Goal: Task Accomplishment & Management: Use online tool/utility

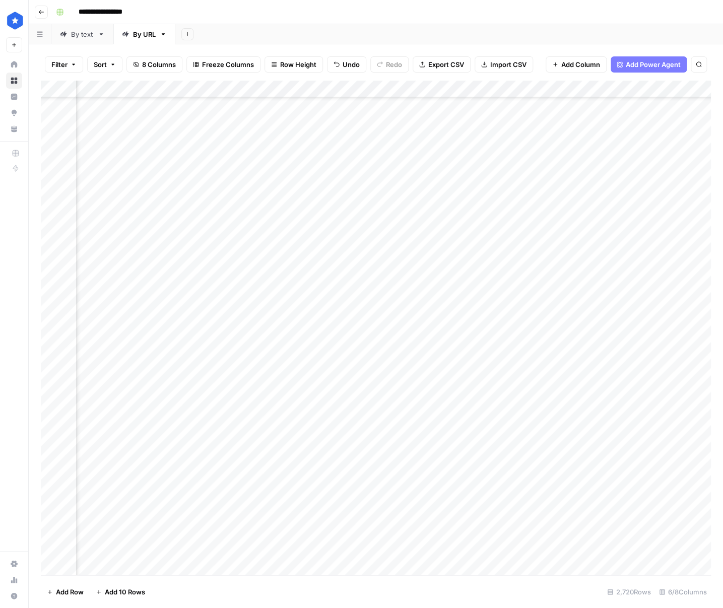
scroll to position [565, 134]
click at [546, 89] on div "Add Column" at bounding box center [376, 328] width 670 height 495
drag, startPoint x: 530, startPoint y: 142, endPoint x: 542, endPoint y: 140, distance: 12.2
click at [531, 142] on span "Filter" at bounding box center [567, 146] width 88 height 10
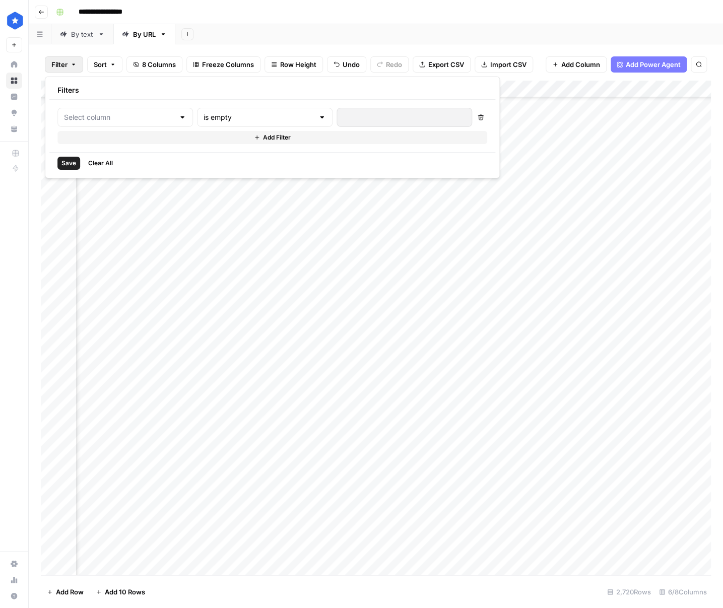
type input "Time"
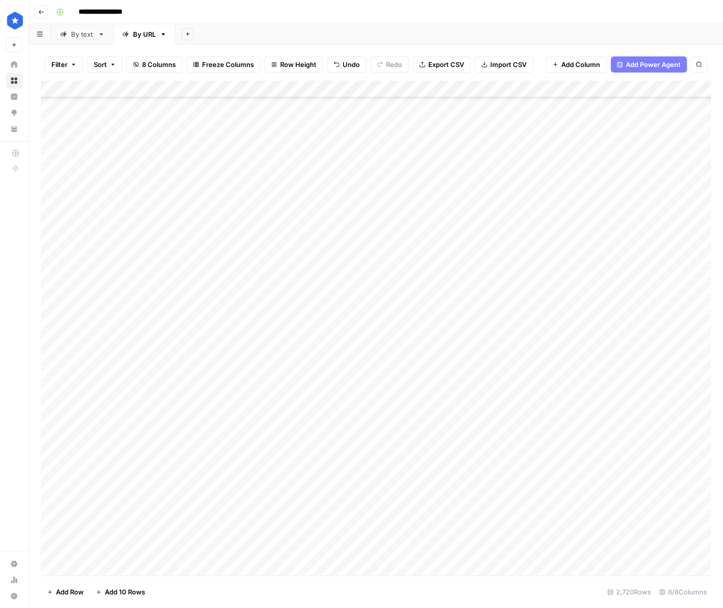
click at [477, 294] on div "Add Column" at bounding box center [376, 328] width 670 height 495
click at [528, 297] on div "Add Column" at bounding box center [376, 328] width 670 height 495
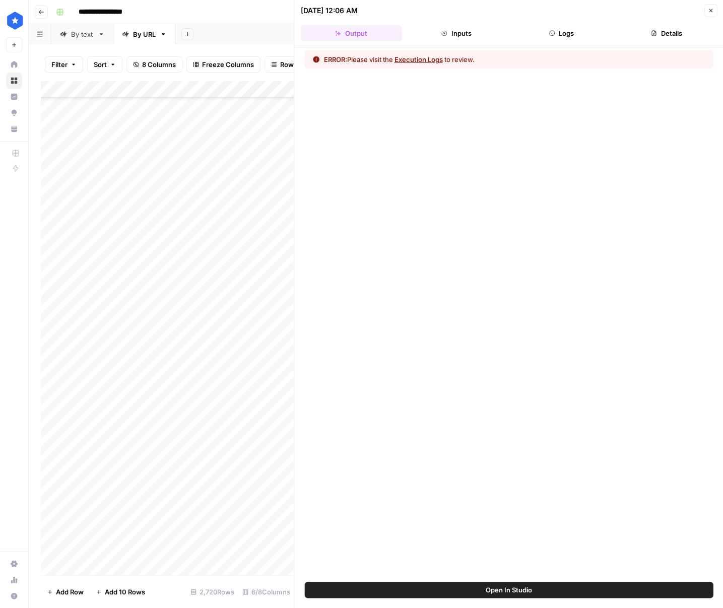
click at [546, 42] on header "[DATE] 12:06 AM Close Output Inputs Logs Details" at bounding box center [509, 22] width 429 height 45
click at [546, 31] on button "Logs" at bounding box center [561, 33] width 101 height 16
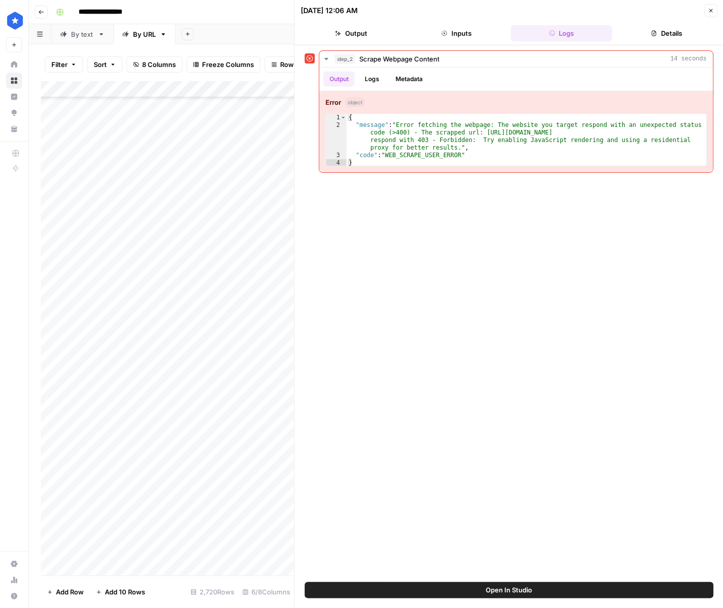
click at [546, 20] on header "[DATE] 12:06 AM Close Output Inputs Logs Details" at bounding box center [509, 22] width 429 height 45
click at [546, 9] on icon "button" at bounding box center [710, 11] width 6 height 6
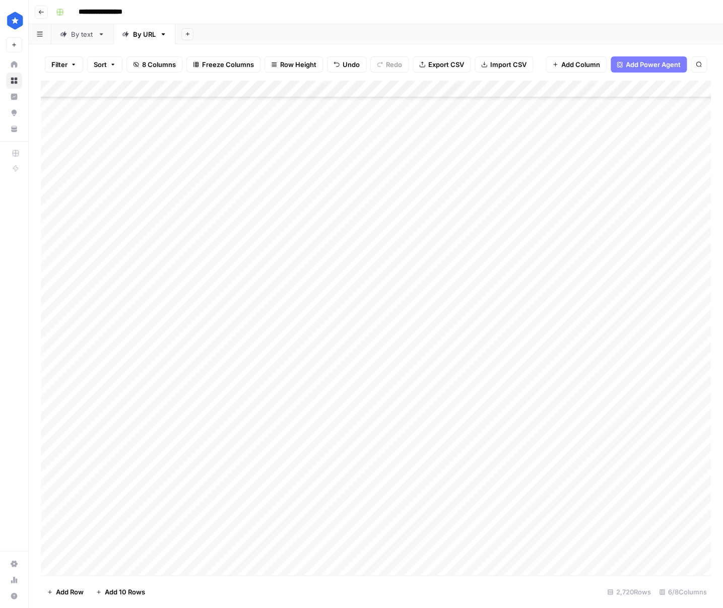
click at [538, 299] on div "Add Column" at bounding box center [376, 328] width 670 height 495
click at [538, 360] on div "Add Column" at bounding box center [376, 328] width 670 height 495
click at [538, 239] on div "Add Column" at bounding box center [376, 328] width 670 height 495
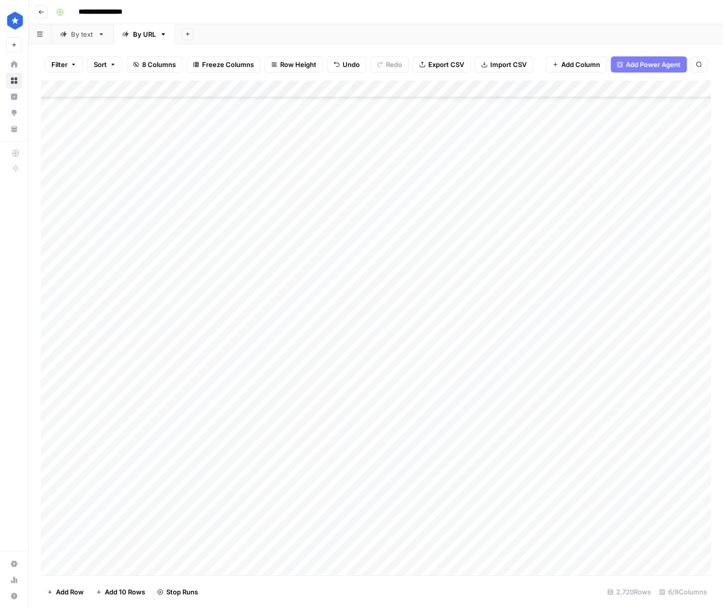
click at [524, 92] on div "Add Column" at bounding box center [376, 328] width 670 height 495
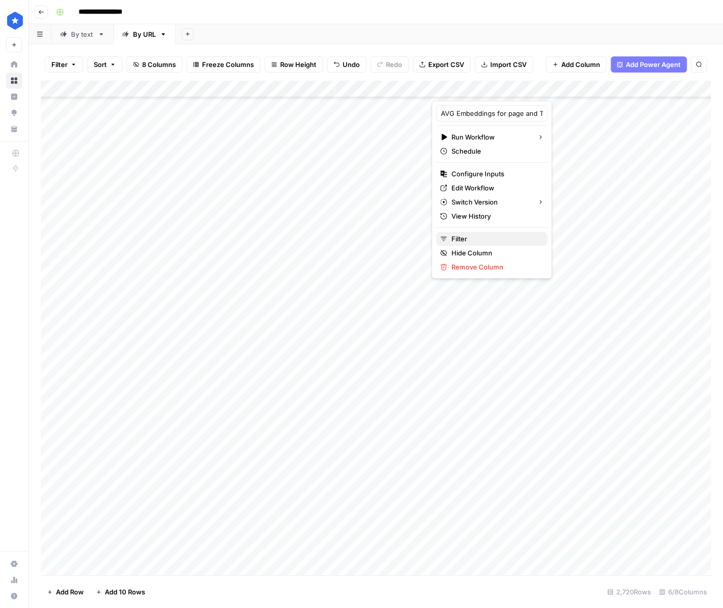
click at [497, 236] on span "Filter" at bounding box center [495, 239] width 88 height 10
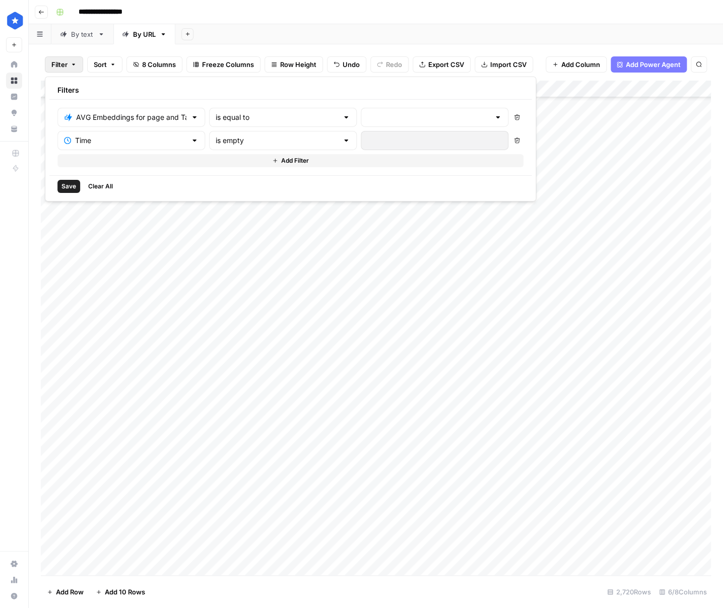
click at [514, 142] on icon "button" at bounding box center [517, 141] width 6 height 6
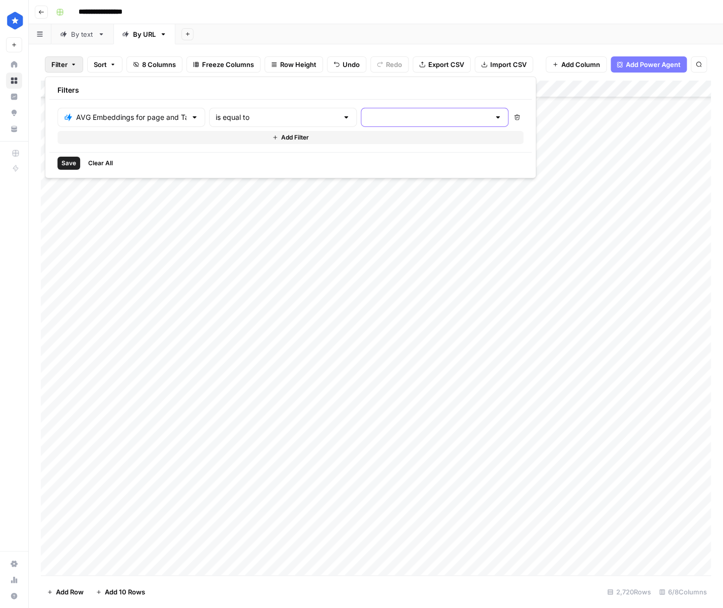
click at [367, 119] on input "text" at bounding box center [428, 117] width 122 height 10
click at [340, 166] on span "error" at bounding box center [357, 170] width 96 height 10
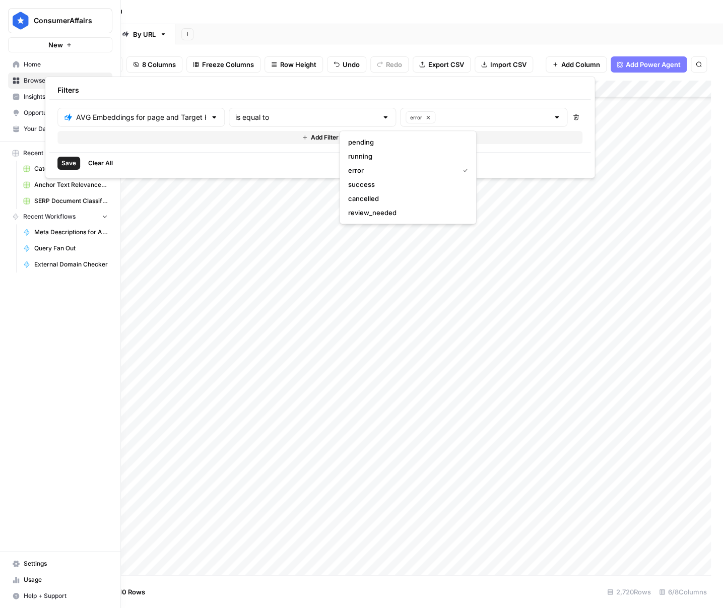
click at [65, 165] on span "Save" at bounding box center [68, 163] width 15 height 9
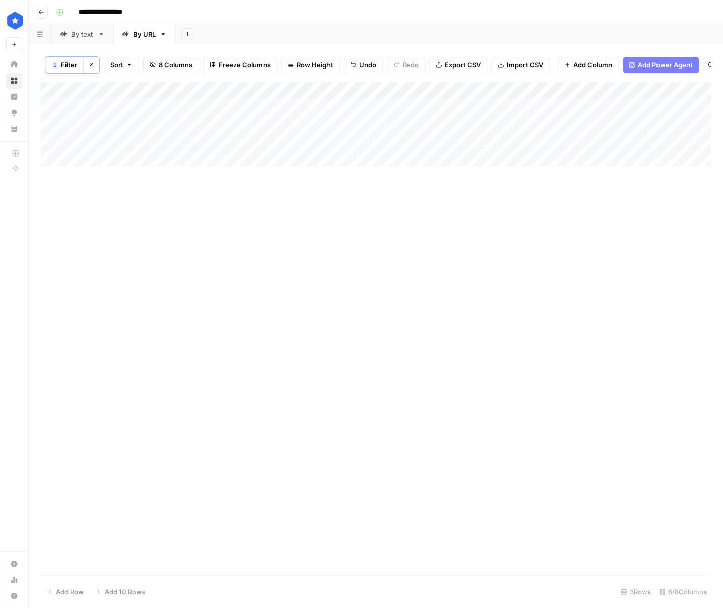
scroll to position [0, 0]
drag, startPoint x: 540, startPoint y: 119, endPoint x: 540, endPoint y: 137, distance: 17.1
click at [540, 119] on div "Add Column" at bounding box center [376, 124] width 670 height 85
click at [538, 140] on div "Add Column" at bounding box center [376, 124] width 670 height 85
click at [522, 124] on div "Add Column" at bounding box center [376, 124] width 670 height 85
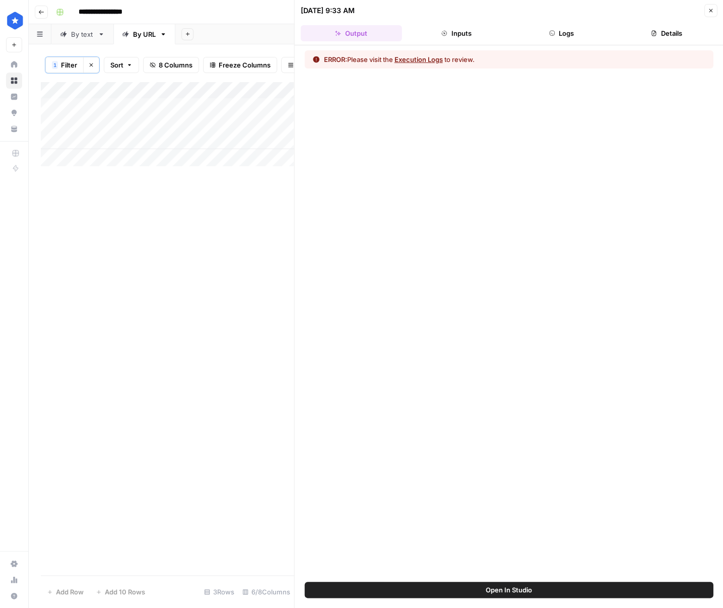
click at [541, 34] on button "Logs" at bounding box center [561, 33] width 101 height 16
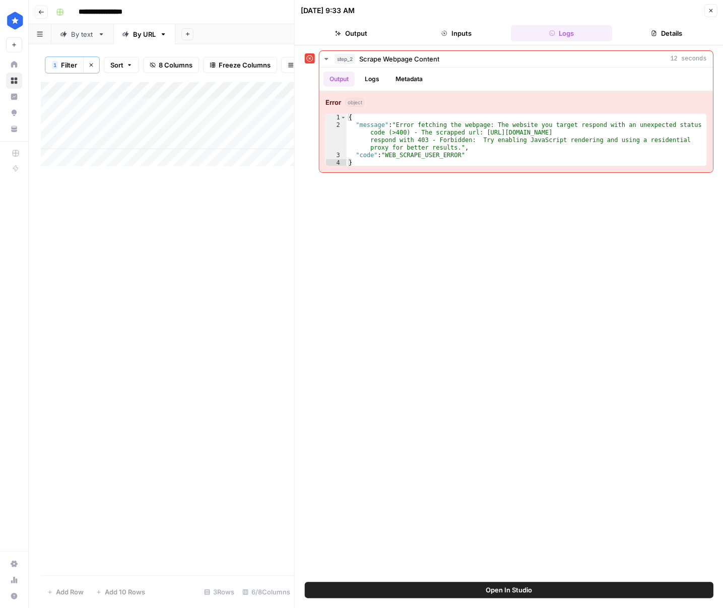
click at [546, 19] on header "[DATE] 9:33 AM Close Output Inputs Logs Details" at bounding box center [509, 22] width 429 height 45
click at [546, 11] on icon "button" at bounding box center [711, 11] width 4 height 4
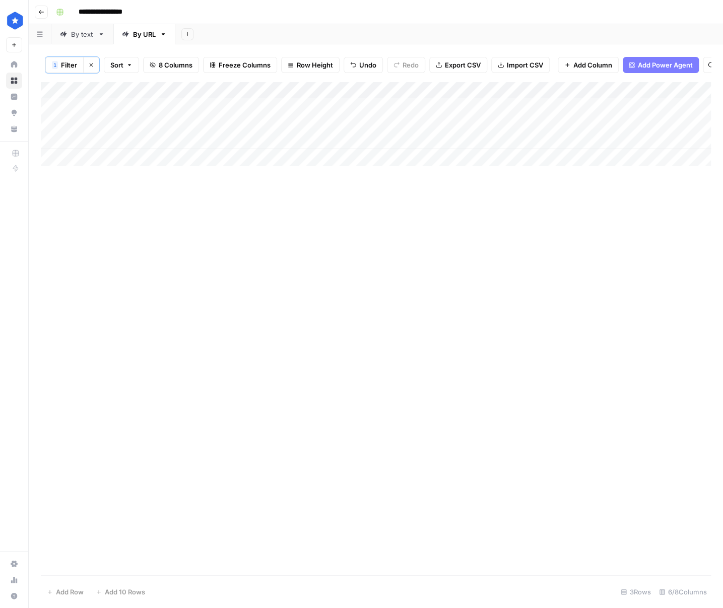
click at [526, 89] on div "Add Column" at bounding box center [376, 124] width 670 height 85
click at [95, 64] on button "Clear filters" at bounding box center [91, 65] width 16 height 16
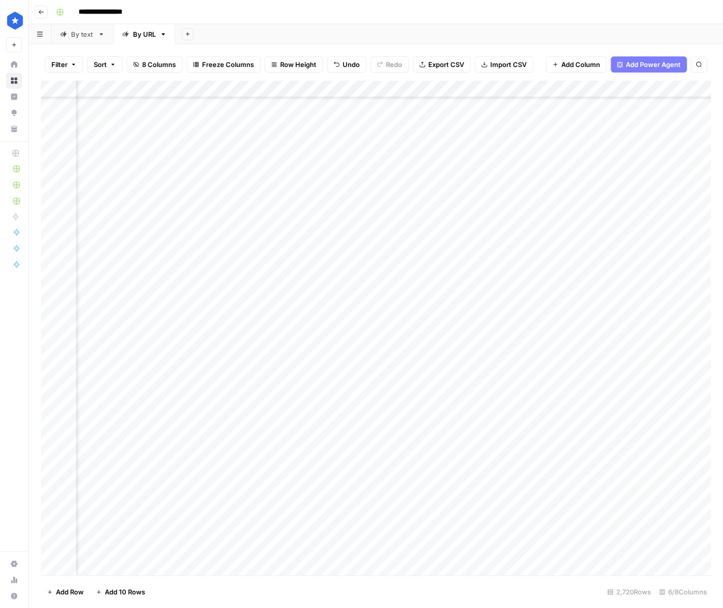
scroll to position [642, 110]
click at [546, 93] on div "Add Column" at bounding box center [376, 328] width 670 height 495
click at [546, 146] on span "Filter" at bounding box center [591, 146] width 88 height 10
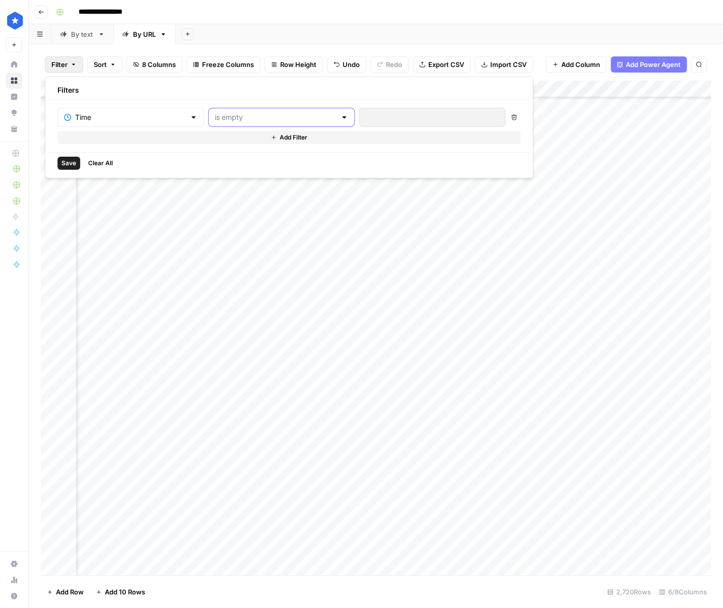
drag, startPoint x: 252, startPoint y: 115, endPoint x: 244, endPoint y: 114, distance: 8.1
click at [252, 115] on input "text" at bounding box center [275, 117] width 121 height 10
click at [254, 166] on span "is newer than" at bounding box center [235, 170] width 96 height 10
type input "is newer than"
click at [366, 123] on div at bounding box center [417, 117] width 116 height 19
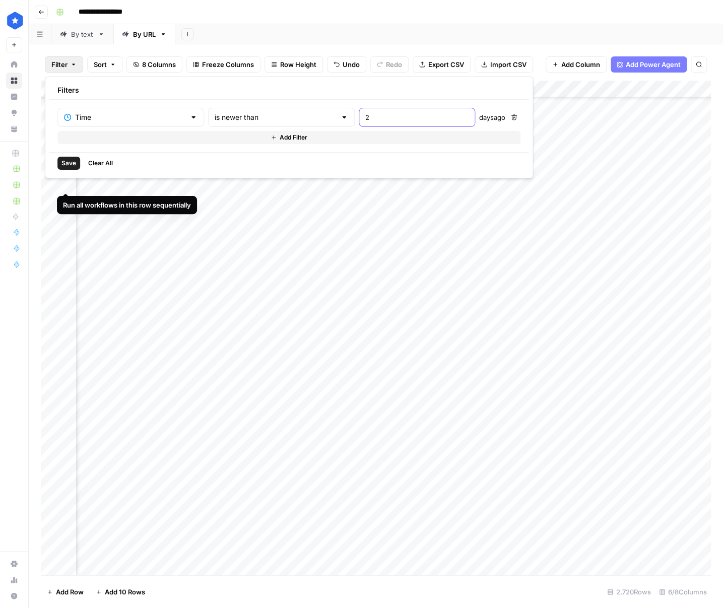
type input "2"
click at [62, 164] on span "Save" at bounding box center [68, 163] width 15 height 9
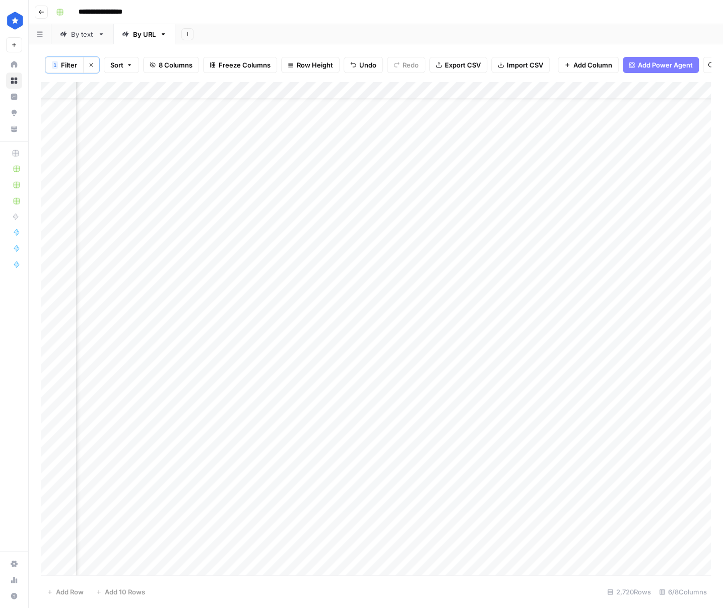
scroll to position [198, 103]
click at [82, 68] on button "1 Filter" at bounding box center [64, 65] width 38 height 16
click at [231, 113] on input "text" at bounding box center [275, 118] width 121 height 10
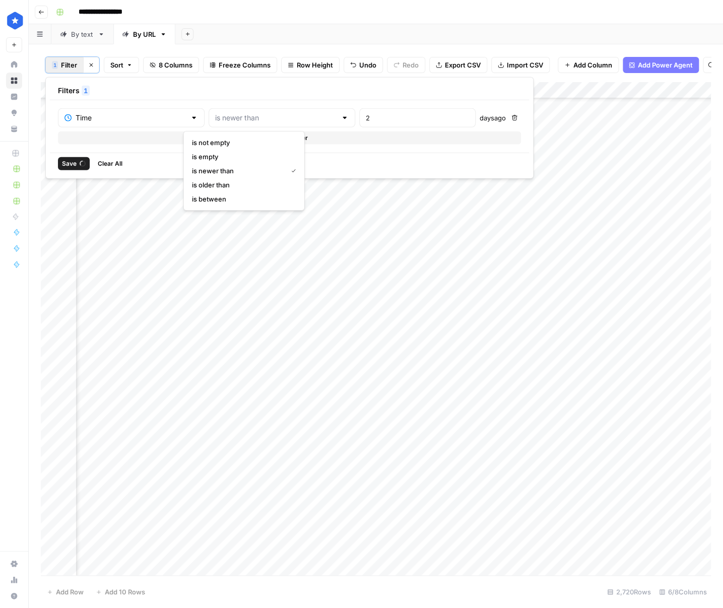
click at [303, 115] on div at bounding box center [282, 117] width 147 height 19
type input "is newer than"
click at [366, 115] on input "2" at bounding box center [417, 118] width 103 height 10
type input "1"
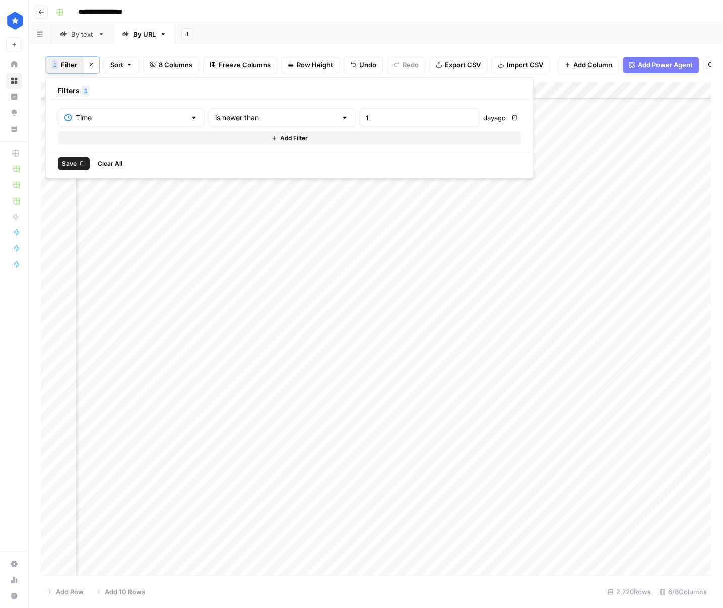
click at [121, 161] on span "Clear All" at bounding box center [110, 163] width 25 height 9
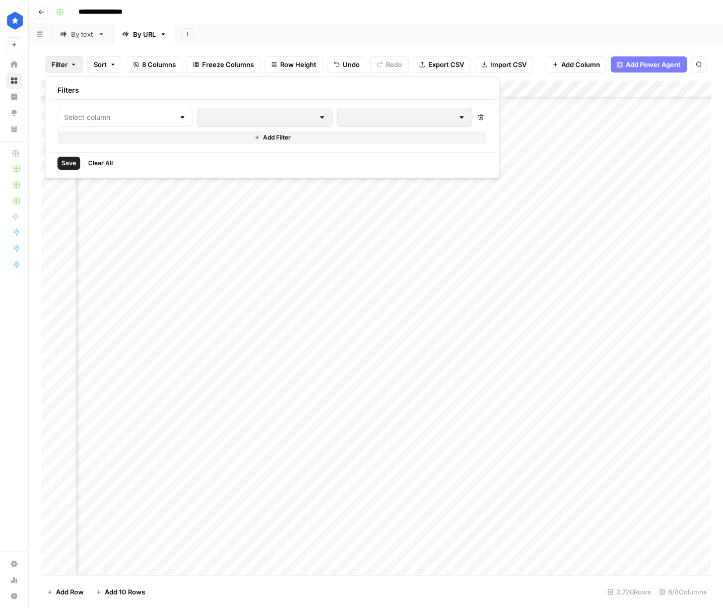
click at [478, 117] on icon "button" at bounding box center [481, 117] width 6 height 6
drag, startPoint x: 74, startPoint y: 164, endPoint x: 79, endPoint y: 165, distance: 5.6
click at [74, 164] on span "Save" at bounding box center [68, 163] width 15 height 9
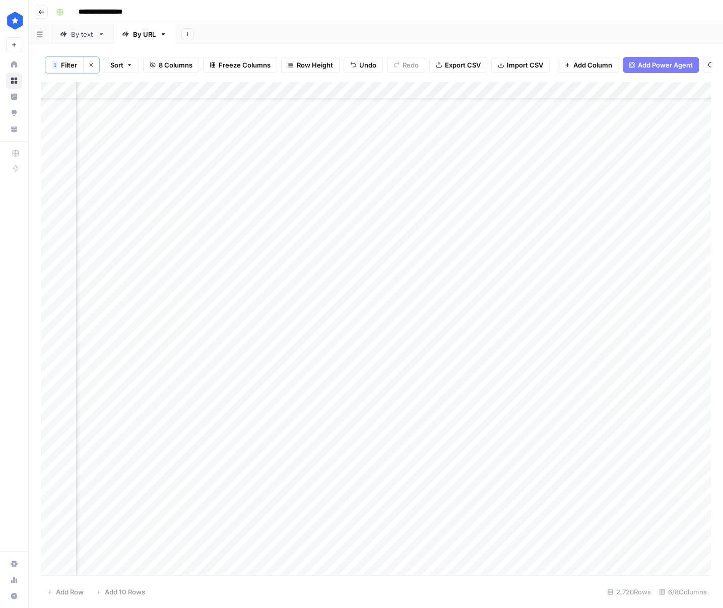
click at [94, 60] on button "Clear filters" at bounding box center [91, 65] width 16 height 16
click at [490, 67] on span "Import CSV" at bounding box center [508, 64] width 36 height 10
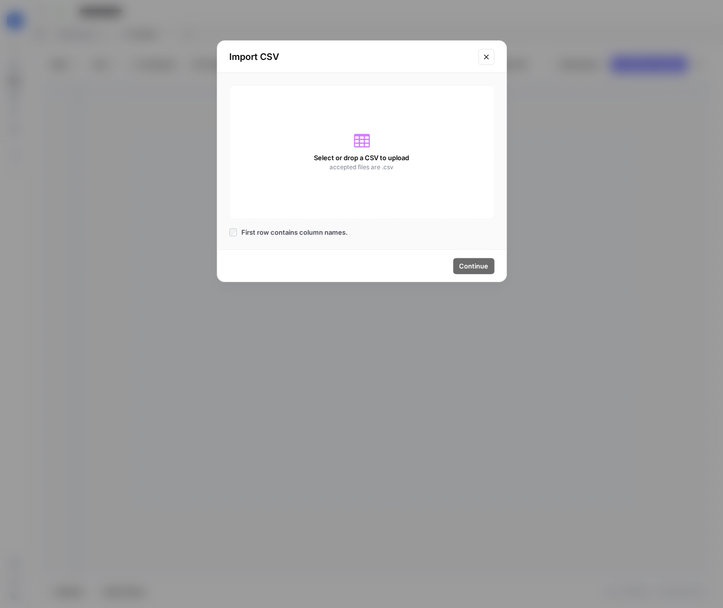
click at [490, 57] on button "Close modal" at bounding box center [486, 57] width 16 height 16
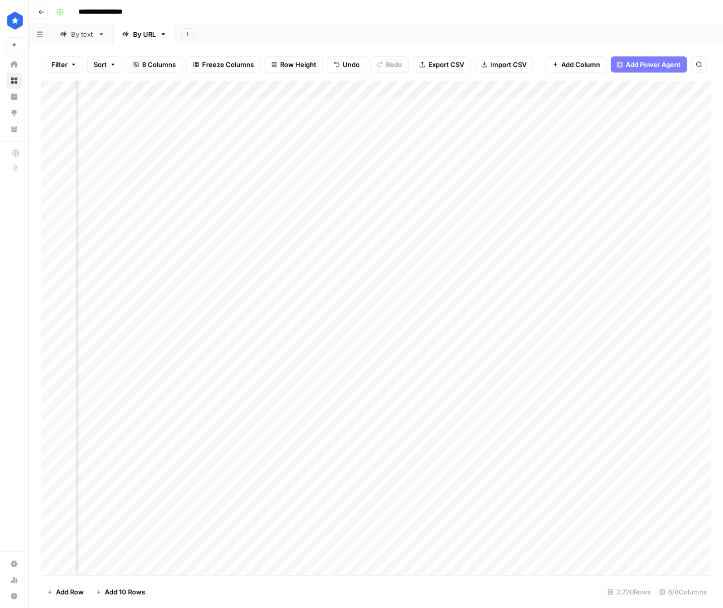
click at [439, 67] on span "Export CSV" at bounding box center [446, 64] width 36 height 10
click at [425, 91] on div "Add Column" at bounding box center [376, 328] width 670 height 495
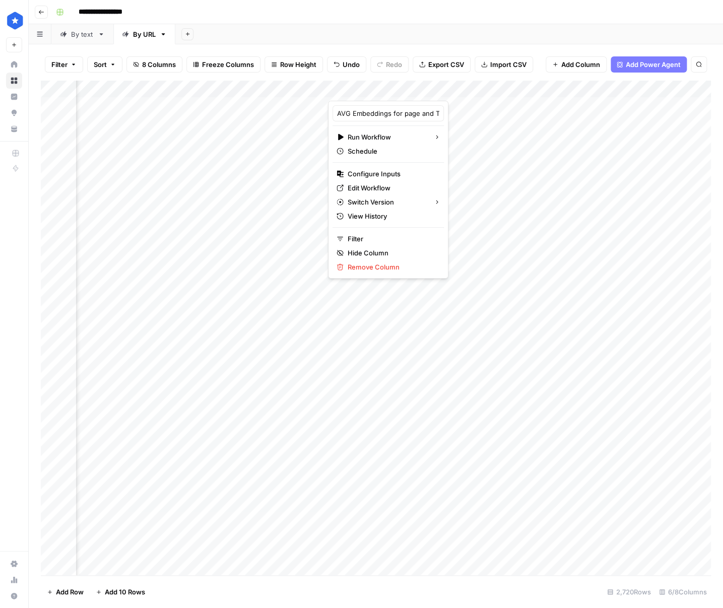
click at [529, 252] on div "Add Column" at bounding box center [376, 328] width 670 height 495
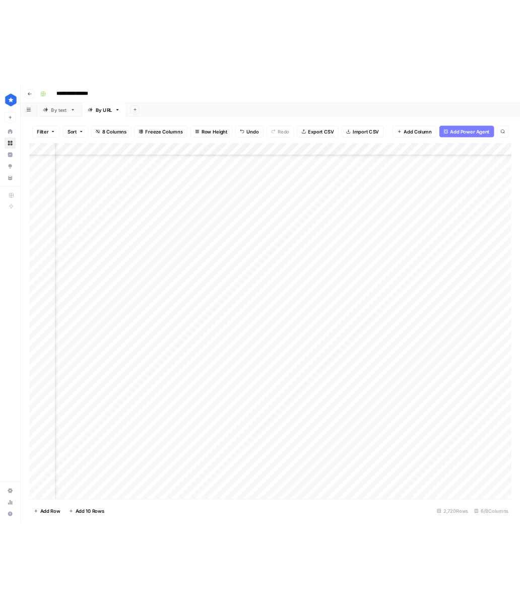
scroll to position [1491, 103]
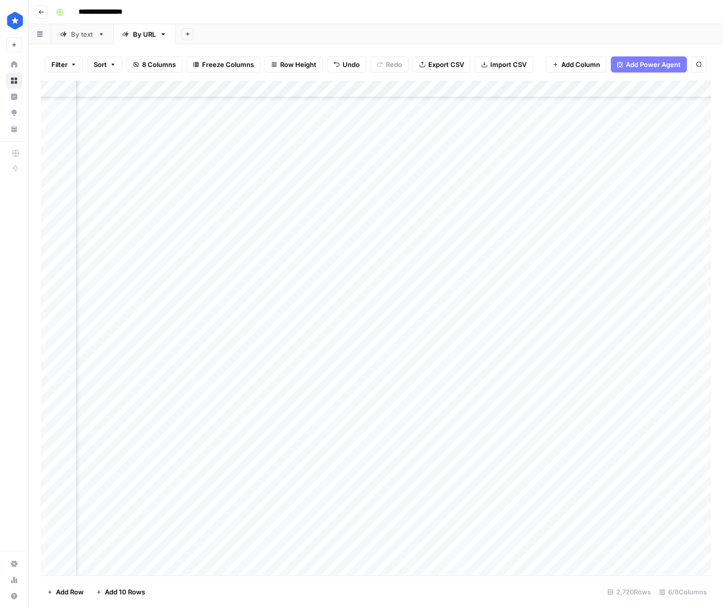
click at [425, 83] on div "Add Column" at bounding box center [376, 328] width 670 height 495
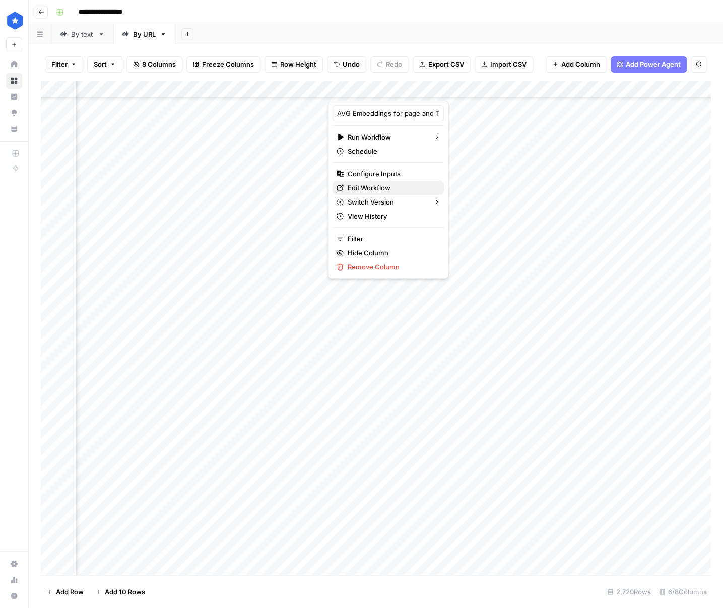
click at [371, 186] on span "Edit Workflow" at bounding box center [392, 188] width 88 height 10
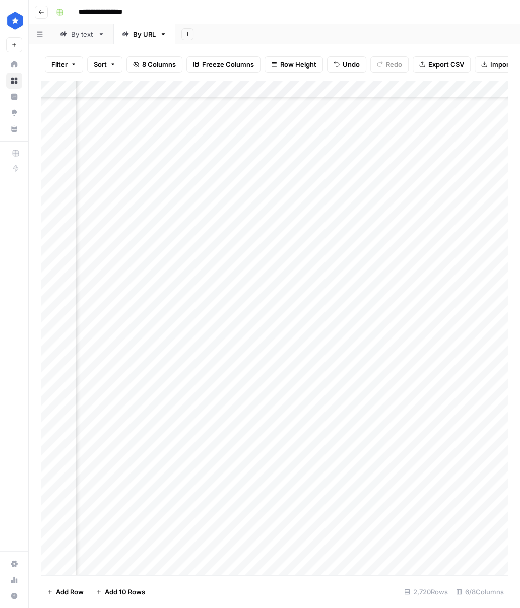
click at [41, 10] on icon "button" at bounding box center [41, 12] width 6 height 6
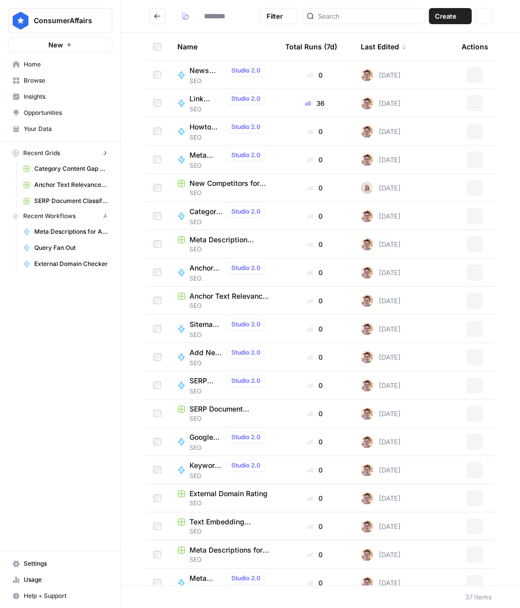
type input "***"
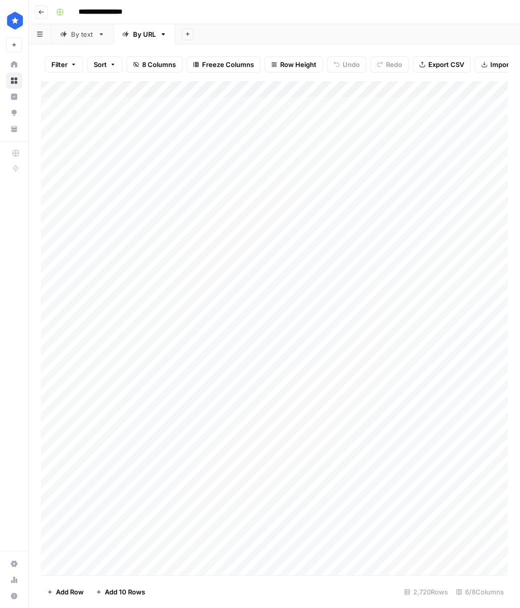
click at [71, 38] on div "By text" at bounding box center [82, 34] width 23 height 10
click at [484, 88] on div "Add Column" at bounding box center [274, 320] width 467 height 479
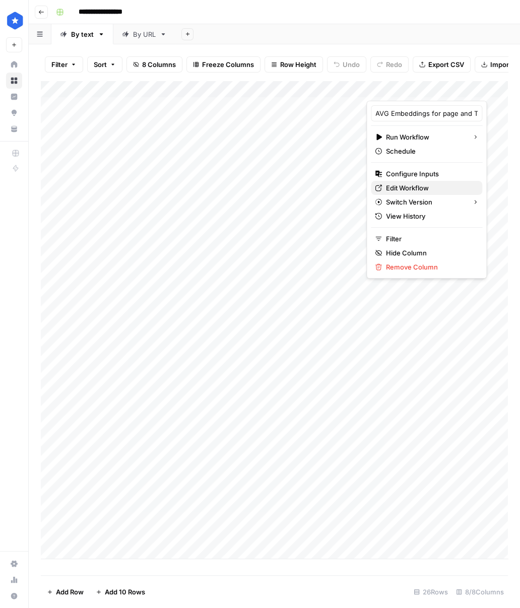
click at [411, 190] on span "Edit Workflow" at bounding box center [430, 188] width 88 height 10
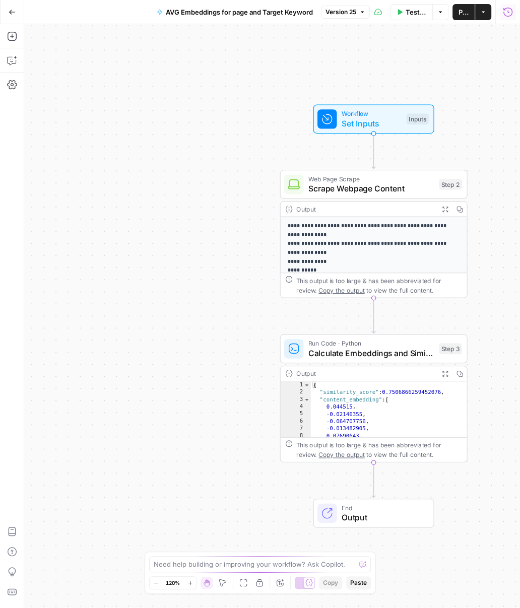
click at [409, 14] on span "Test Workflow" at bounding box center [416, 12] width 21 height 10
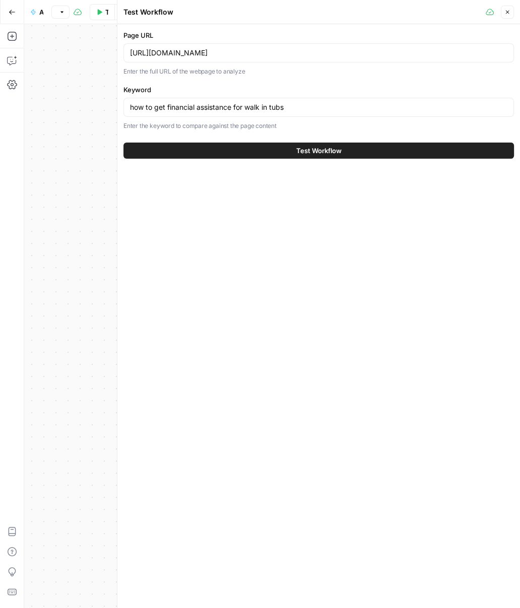
click at [252, 61] on div "https://www.consumeraffairs.com/homeowners/walk-in-bathtub-financial-aid.html" at bounding box center [318, 52] width 391 height 19
click at [255, 58] on div "https://www.consumeraffairs.com/homeowners/walk-in-bathtub-financial-aid.html" at bounding box center [318, 52] width 391 height 19
click at [263, 54] on input "https://www.consumeraffairs.com/homeowners/walk-in-bathtub-financial-aid.html" at bounding box center [318, 53] width 377 height 10
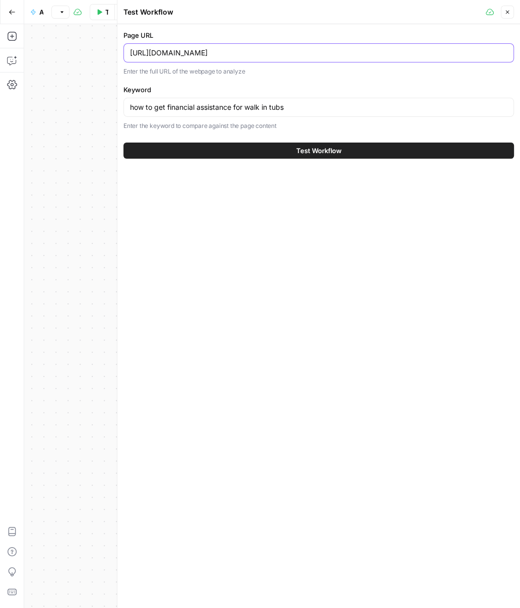
click at [263, 54] on input "https://www.consumeraffairs.com/homeowners/walk-in-bathtub-financial-aid.html" at bounding box center [318, 53] width 377 height 10
paste input "insurance/am_home"
type input "https://www.consumeraffairs.com/insurance/am_home.html"
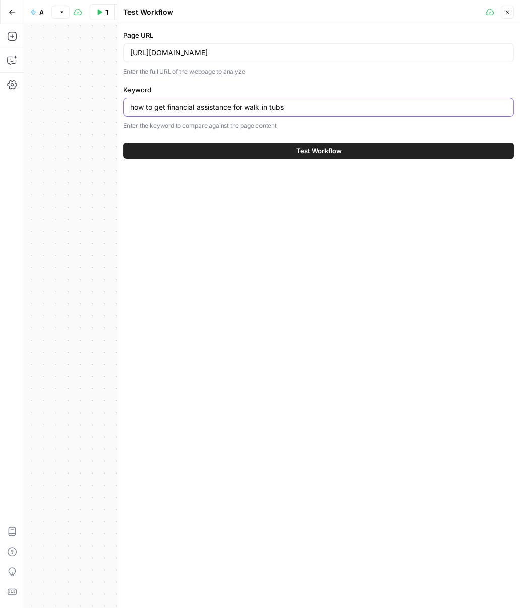
click at [312, 105] on input "how to get financial assistance for walk in tubs" at bounding box center [318, 107] width 377 height 10
paste input "american home shield review"
type input "american home shield reviews"
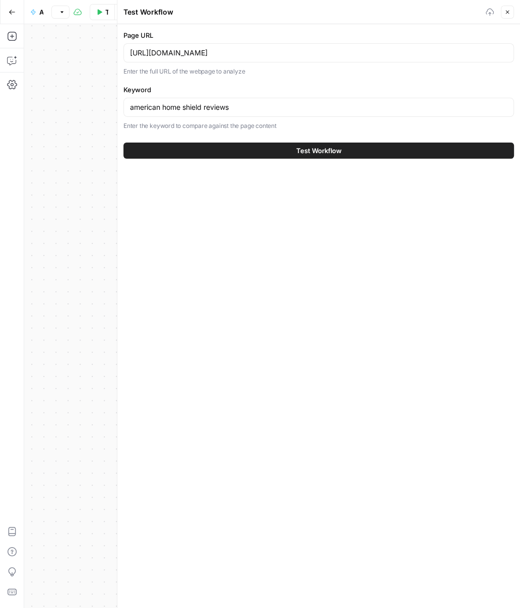
click at [301, 151] on span "Test Workflow" at bounding box center [318, 151] width 45 height 10
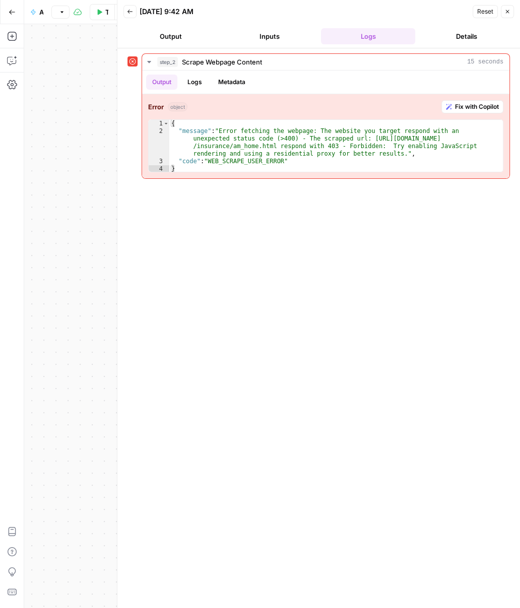
click at [12, 17] on button "Go Back" at bounding box center [12, 12] width 18 height 18
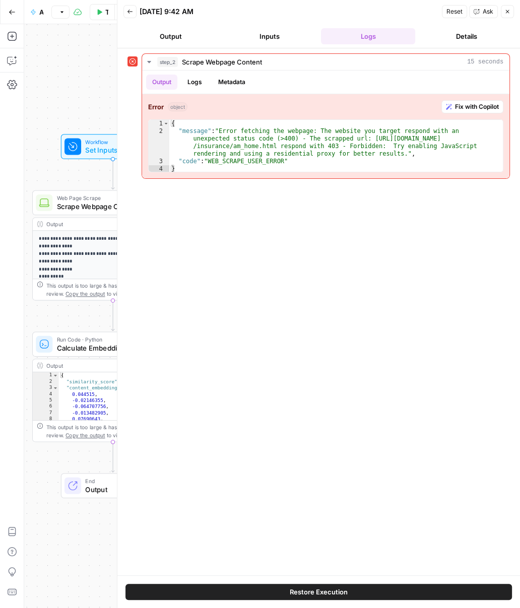
click at [127, 12] on icon "button" at bounding box center [129, 12] width 5 height 4
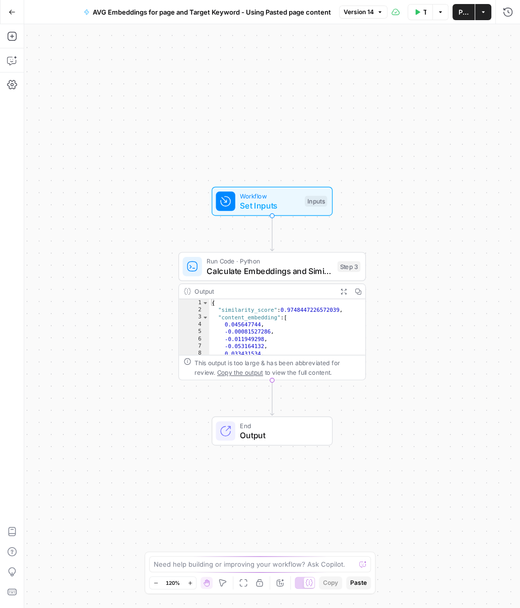
click at [411, 18] on button "Test Workflow" at bounding box center [420, 12] width 25 height 16
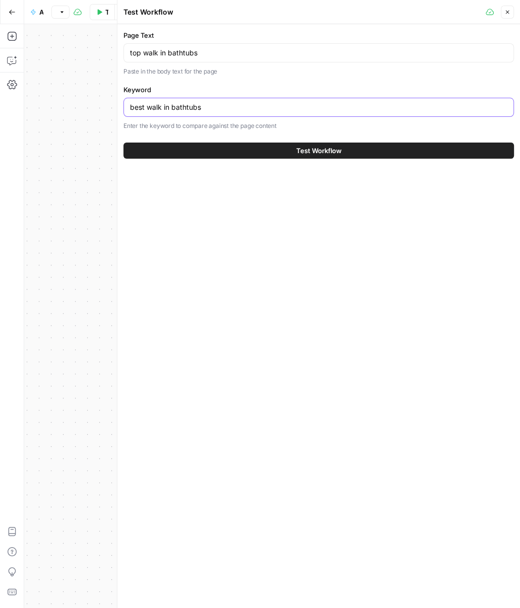
click at [147, 105] on input "best walk in bathtubs" at bounding box center [318, 107] width 377 height 10
paste input "american home shield reviews"
click at [147, 105] on input "best american home shield reviews in bathtubs" at bounding box center [318, 107] width 377 height 10
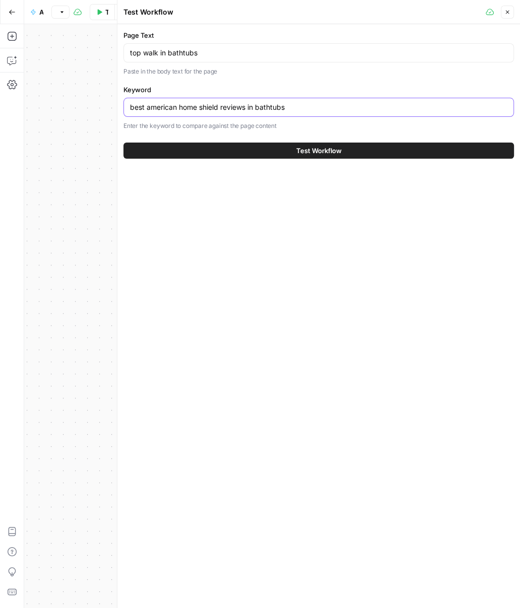
click at [147, 105] on input "best american home shield reviews in bathtubs" at bounding box center [318, 107] width 377 height 10
paste input "american home shield review"
type input "american home shield reviews"
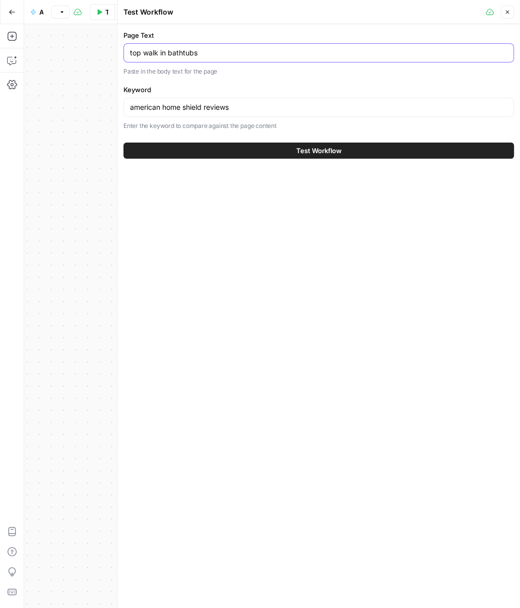
click at [223, 52] on input "top walk in bathtubs" at bounding box center [318, 53] width 377 height 10
paste input "American Home Shield Buyer's Choice Award Winner American Home Shield Reviews 3…"
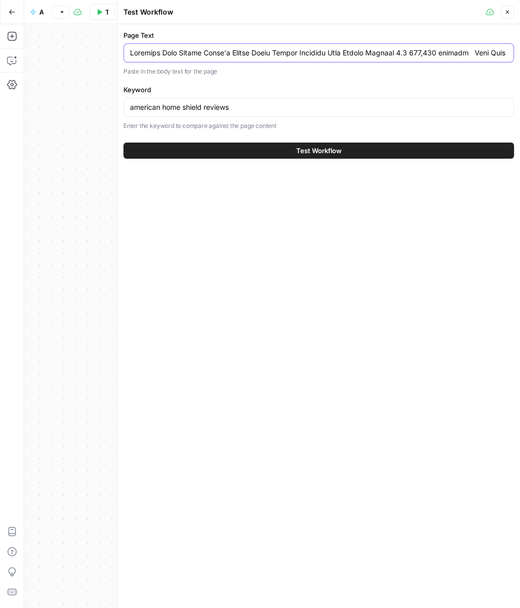
scroll to position [0, 64899]
type input "American Home Shield Buyer's Choice Award Winner American Home Shield Reviews 3…"
click at [282, 152] on button "Test Workflow" at bounding box center [318, 151] width 391 height 16
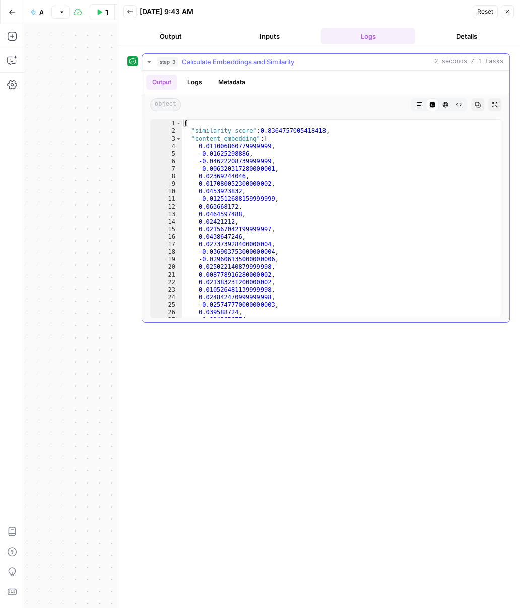
type textarea "**********"
drag, startPoint x: 264, startPoint y: 131, endPoint x: 328, endPoint y: 127, distance: 63.6
click at [328, 127] on div "{ "similarity_score" : 0.8364757005418418 , "content_embedding" : [ 0.011006860…" at bounding box center [341, 226] width 319 height 213
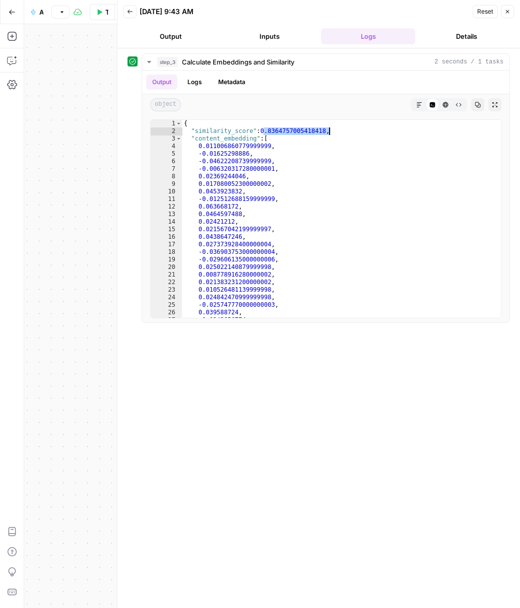
click at [486, 9] on span "Reset" at bounding box center [485, 11] width 16 height 9
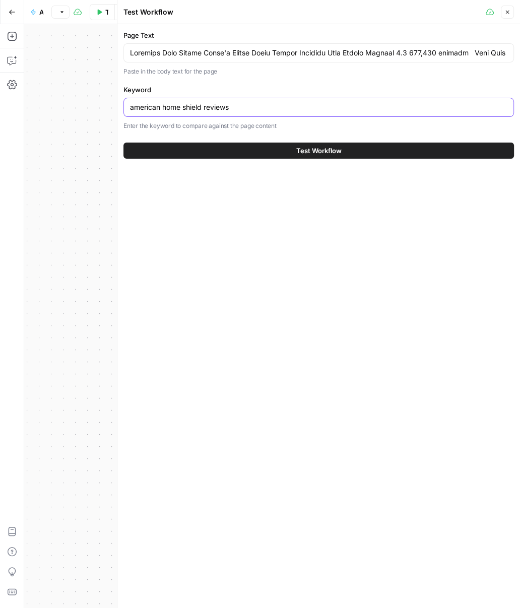
click at [192, 105] on input "american home shield reviews" at bounding box center [318, 107] width 377 height 10
paste input "walk in bathtubs in new york city"
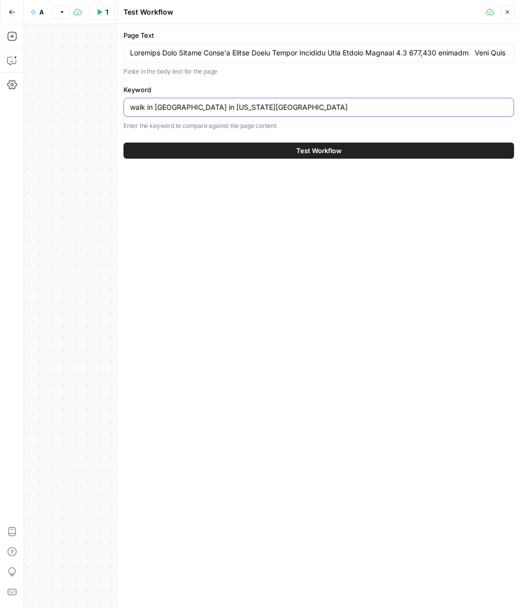
type input "walk in bathtubs in new york city"
